Goal: Information Seeking & Learning: Learn about a topic

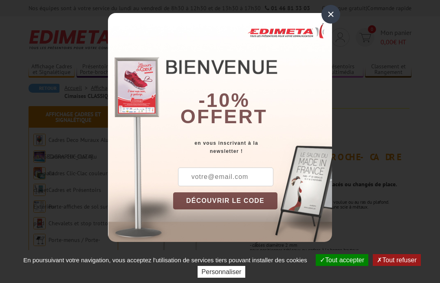
click at [325, 17] on div "×" at bounding box center [330, 14] width 19 height 19
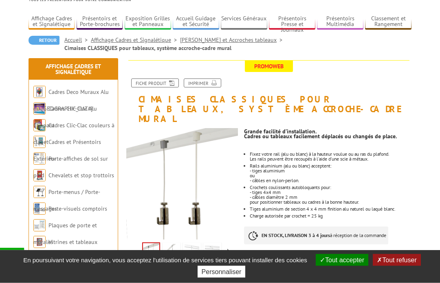
scroll to position [50, 0]
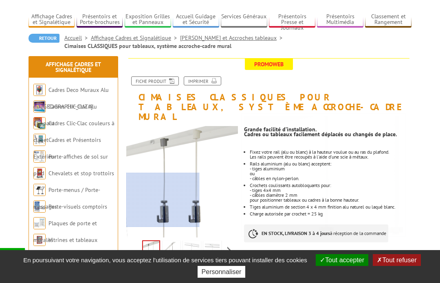
click at [141, 200] on div at bounding box center [162, 200] width 73 height 54
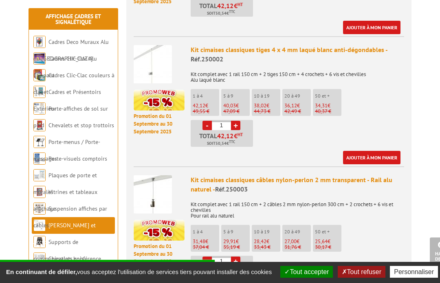
scroll to position [431, 0]
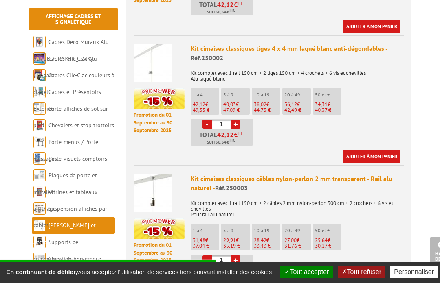
click at [412, 168] on div "Prix indiqué HT Etablir un devis ou passer commande Promotion du [DATE] au [DAT…" at bounding box center [268, 164] width 297 height 548
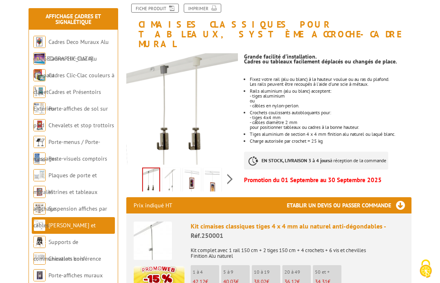
scroll to position [123, 0]
click at [409, 77] on ul "Fixez votre rail (alu ou blanc) à la hauteur voulue ou au ras du plafond. Les r…" at bounding box center [327, 110] width 167 height 67
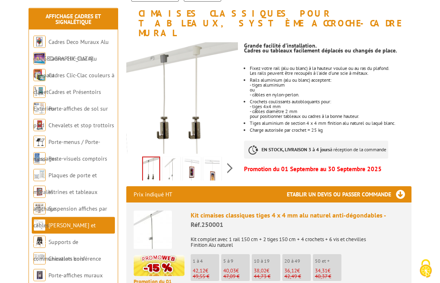
scroll to position [134, 0]
click at [171, 161] on img at bounding box center [171, 170] width 15 height 25
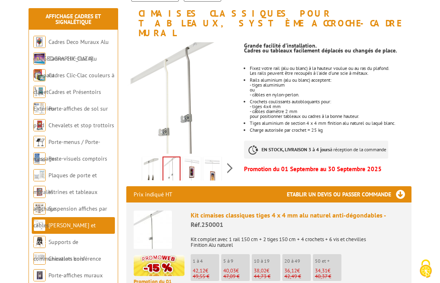
click at [190, 158] on img at bounding box center [191, 170] width 15 height 25
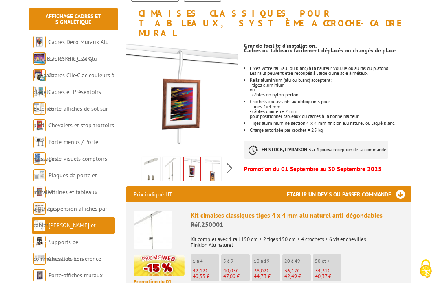
click at [213, 158] on img at bounding box center [212, 170] width 15 height 25
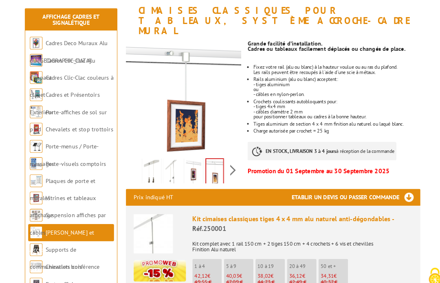
scroll to position [137, 0]
click at [186, 155] on img at bounding box center [191, 167] width 15 height 25
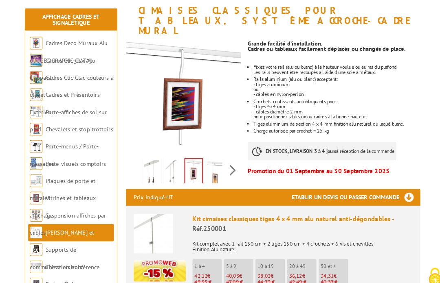
click at [164, 155] on img at bounding box center [171, 167] width 15 height 25
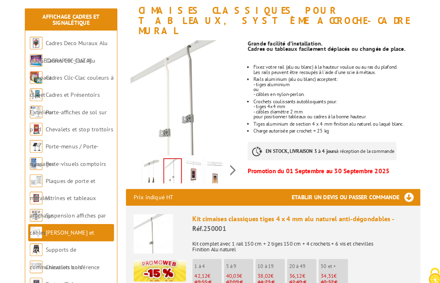
click at [205, 155] on img at bounding box center [212, 167] width 15 height 25
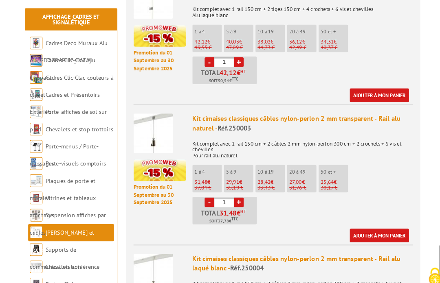
scroll to position [495, 0]
click at [148, 117] on img at bounding box center [153, 129] width 38 height 38
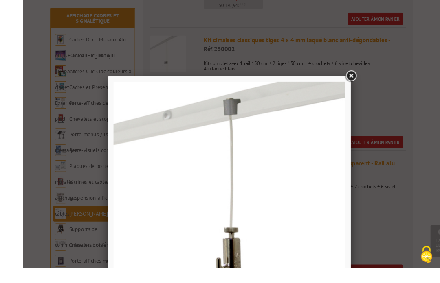
scroll to position [479, 0]
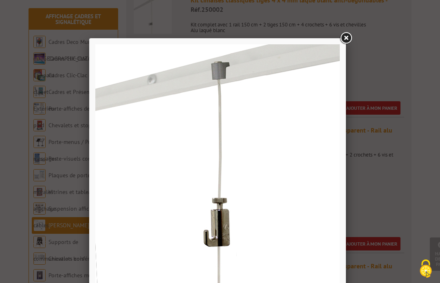
click at [343, 42] on link at bounding box center [345, 38] width 15 height 15
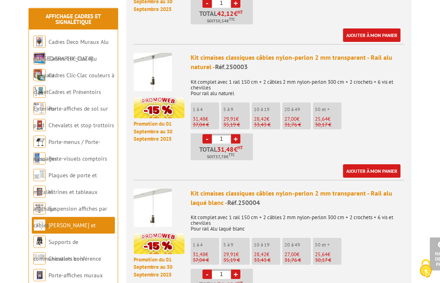
scroll to position [552, 0]
click at [151, 202] on img at bounding box center [153, 208] width 38 height 38
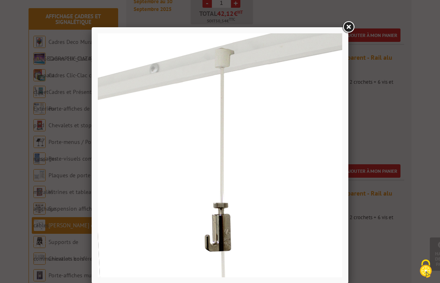
click at [161, 200] on img at bounding box center [220, 155] width 244 height 244
click at [195, 222] on img at bounding box center [220, 155] width 244 height 244
click at [345, 24] on link at bounding box center [348, 27] width 15 height 15
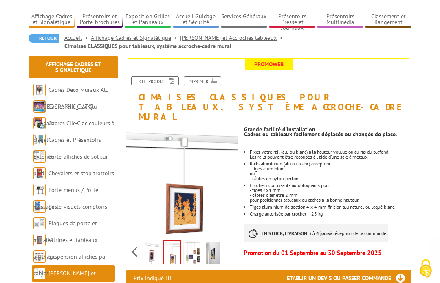
scroll to position [0, 0]
